Goal: Task Accomplishment & Management: Manage account settings

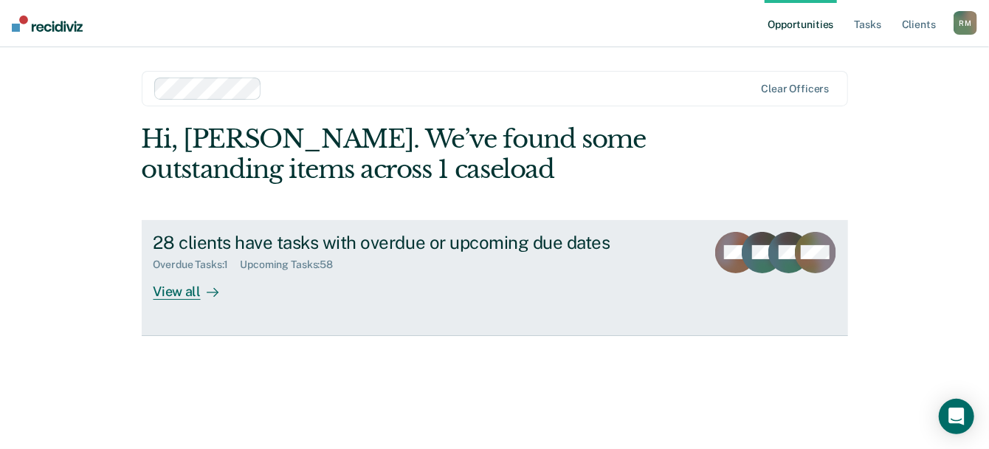
click at [190, 261] on div "Overdue Tasks : 1" at bounding box center [197, 264] width 87 height 13
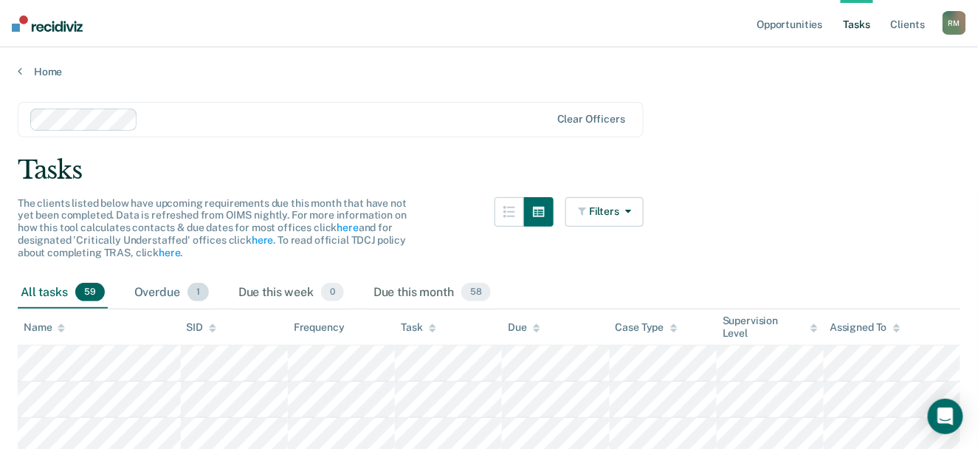
click at [151, 281] on div "Overdue 1" at bounding box center [171, 293] width 80 height 32
